Goal: Information Seeking & Learning: Learn about a topic

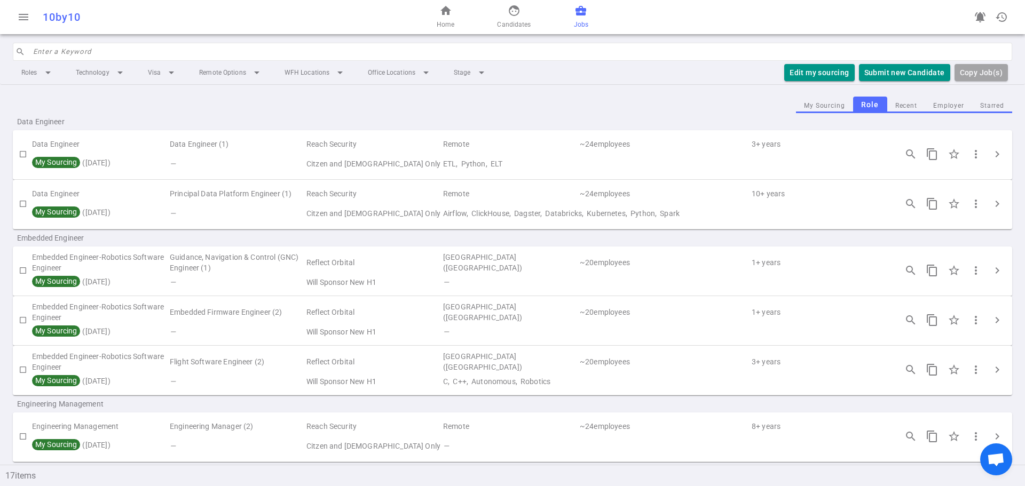
click at [201, 114] on div "Data Engineer" at bounding box center [513, 121] width 1000 height 17
click at [200, 111] on div "My Sourcing Role Recent Employer Starred" at bounding box center [513, 105] width 1000 height 17
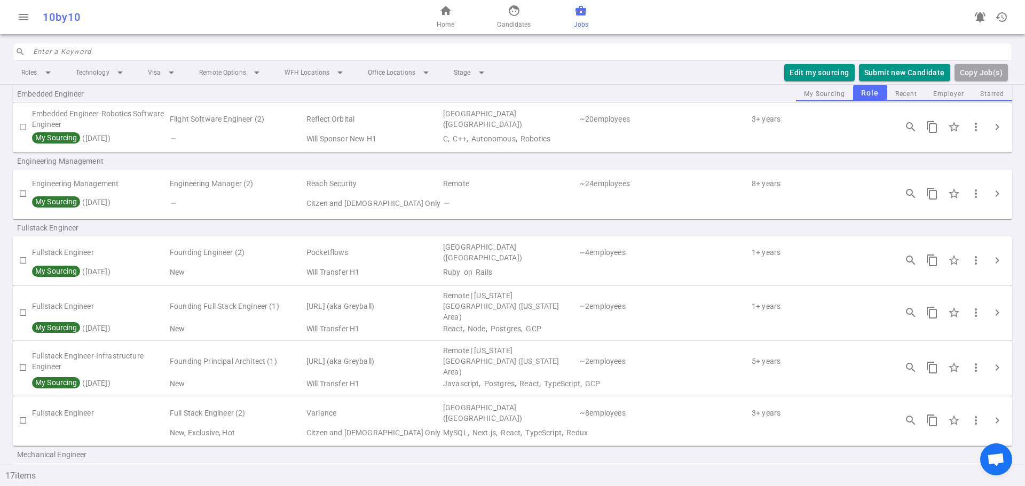
scroll to position [267, 0]
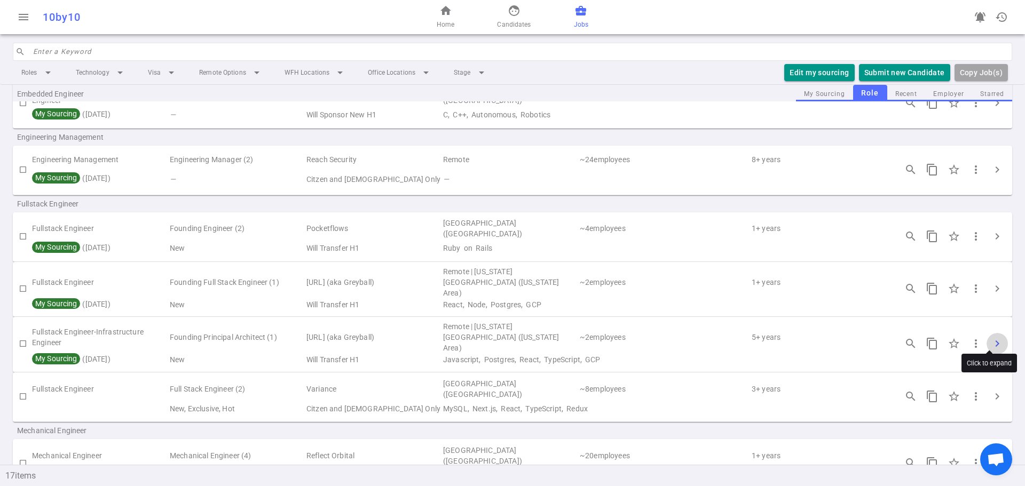
click at [991, 337] on span "chevron_right" at bounding box center [997, 343] width 13 height 13
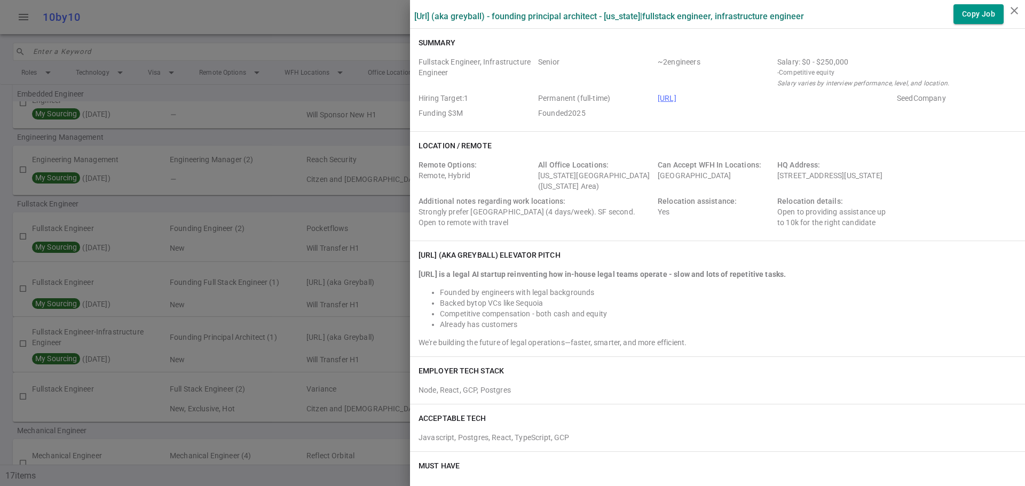
drag, startPoint x: 408, startPoint y: 17, endPoint x: 631, endPoint y: 245, distance: 319.1
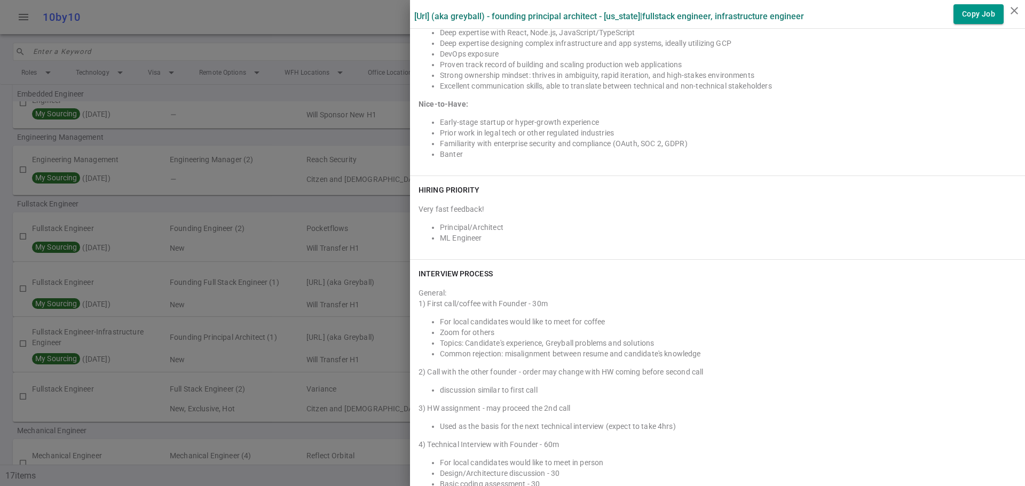
scroll to position [1378, 0]
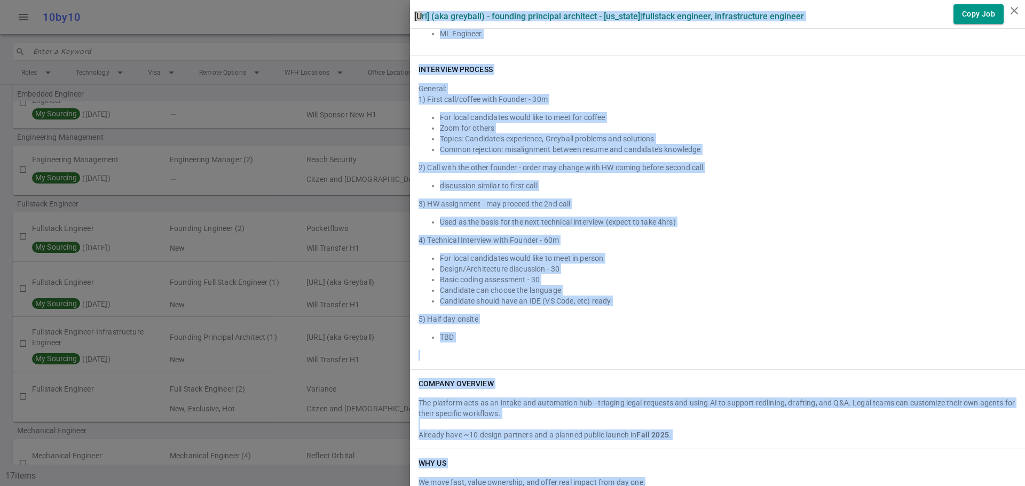
click at [664, 480] on div "WHY US We move fast, value ownership, and offer real impact from day one." at bounding box center [717, 473] width 615 height 47
copy div "Sandstone.ai (aka Greyball) - Founding Principal Architect - New York | Fullsta…"
